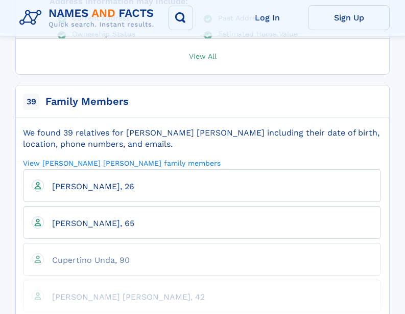
scroll to position [1021, 0]
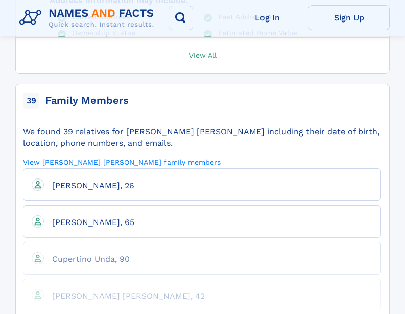
drag, startPoint x: 18, startPoint y: 83, endPoint x: 138, endPoint y: 100, distance: 121.2
click at [139, 125] on div "We found 39 relatives for Victor Unda Arredondo including their date of birth, …" at bounding box center [202, 222] width 373 height 194
copy div "We found 39 relatives for [PERSON_NAME] [PERSON_NAME] including their date of b…"
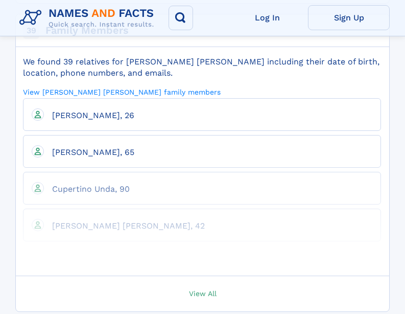
scroll to position [1123, 0]
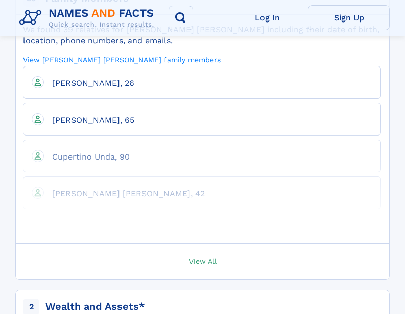
click at [195, 256] on span "View All" at bounding box center [203, 260] width 28 height 9
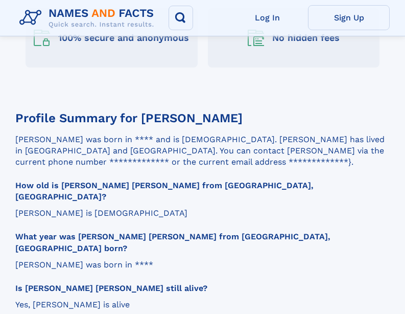
scroll to position [2451, 0]
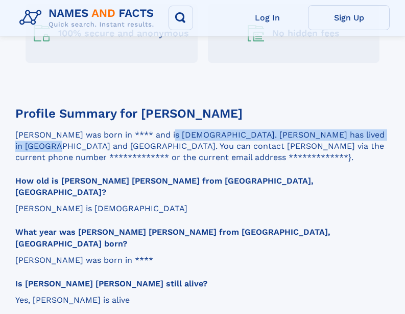
drag, startPoint x: 111, startPoint y: 87, endPoint x: 336, endPoint y: 89, distance: 225.2
click at [336, 129] on p "**********" at bounding box center [202, 146] width 374 height 34
copy p "and is 38 years old. Victor has lived in Germantown and"
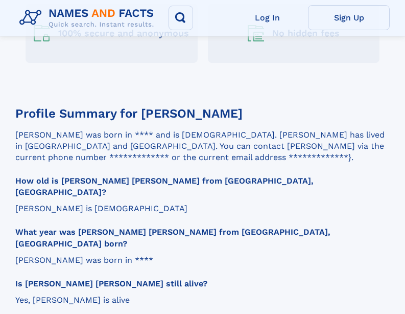
drag, startPoint x: 206, startPoint y: 113, endPoint x: 177, endPoint y: 101, distance: 31.9
click at [203, 129] on p "**********" at bounding box center [202, 146] width 374 height 34
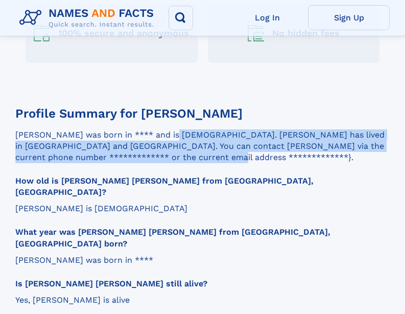
drag, startPoint x: 114, startPoint y: 88, endPoint x: 291, endPoint y: 113, distance: 177.9
click at [291, 129] on p "**********" at bounding box center [202, 146] width 374 height 34
copy p "**********"
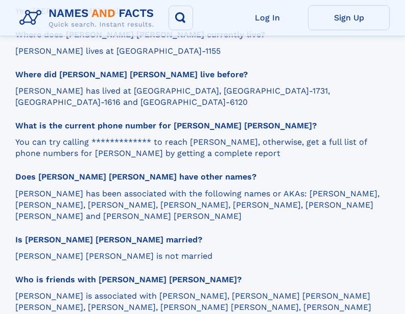
scroll to position [2758, 0]
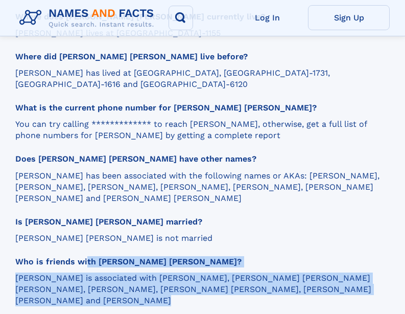
drag, startPoint x: 15, startPoint y: 188, endPoint x: 261, endPoint y: 218, distance: 247.5
click at [332, 231] on div "**********" at bounding box center [202, 114] width 374 height 917
copy section "Who is friends with Victor Unda Arredondo? Victor is associated with Liz R Reat…"
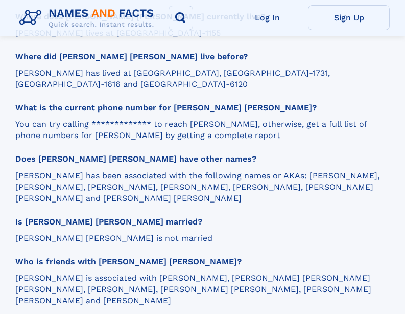
drag, startPoint x: 242, startPoint y: 149, endPoint x: 175, endPoint y: 210, distance: 91.1
click at [227, 216] on div "Is Victor Unda Arredondo married? Victor Unda Arredondo is not married" at bounding box center [202, 230] width 374 height 28
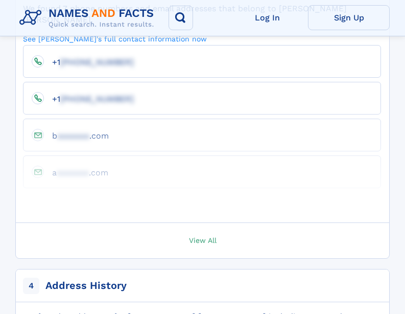
scroll to position [613, 0]
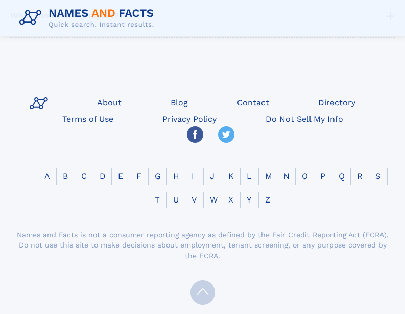
scroll to position [958, 0]
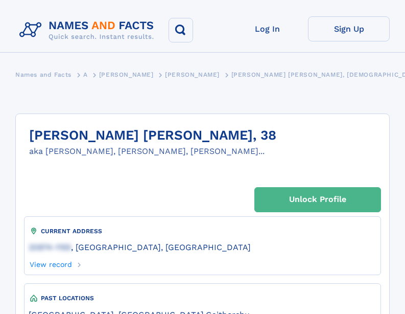
click at [347, 187] on link "Unlock Profile" at bounding box center [317, 199] width 127 height 25
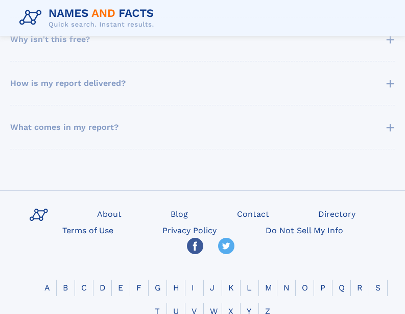
scroll to position [805, 0]
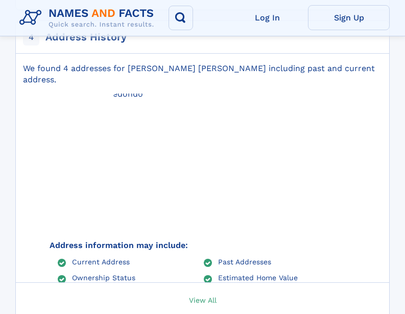
scroll to position [766, 0]
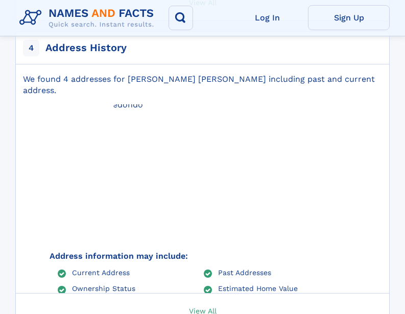
click at [198, 305] on span "View All" at bounding box center [203, 309] width 28 height 9
